Goal: Obtain resource: Obtain resource

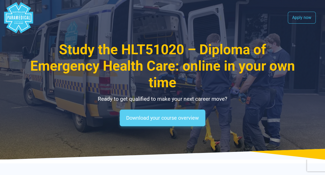
click at [177, 120] on link "Download your course overview" at bounding box center [163, 117] width 86 height 17
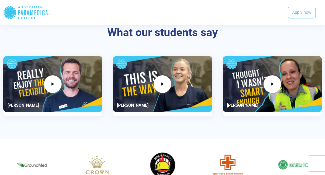
scroll to position [949, 0]
